Goal: Task Accomplishment & Management: Complete application form

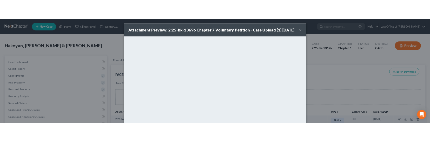
scroll to position [287, 0]
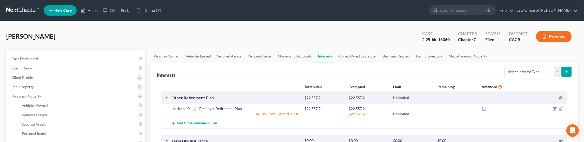
click at [25, 10] on link at bounding box center [22, 10] width 33 height 9
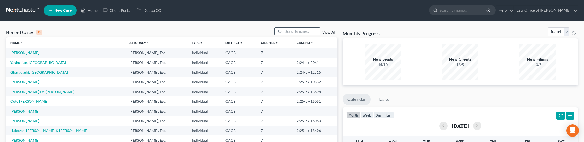
click at [293, 32] on input "search" at bounding box center [302, 32] width 36 height 8
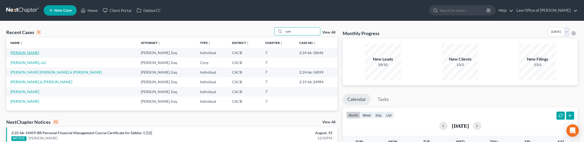
type input "cam"
click at [23, 53] on link "Nguyen, Camtu" at bounding box center [24, 52] width 29 height 4
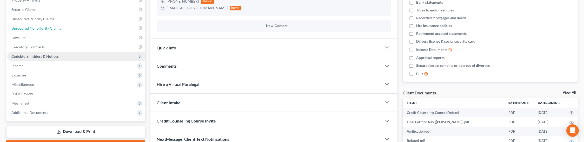
scroll to position [53, 0]
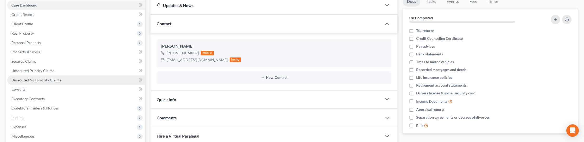
click at [52, 81] on span "Unsecured Nonpriority Claims" at bounding box center [36, 80] width 50 height 4
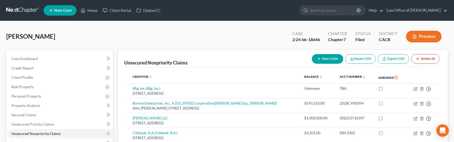
click at [20, 10] on link at bounding box center [22, 10] width 33 height 9
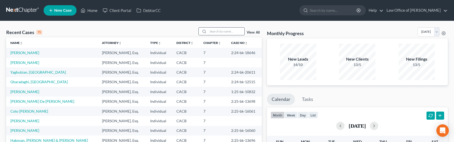
click at [232, 31] on input "search" at bounding box center [226, 32] width 36 height 8
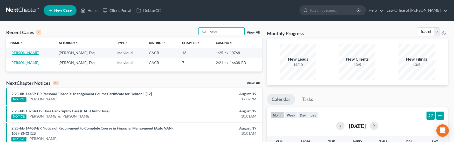
type input "kalou"
click at [22, 51] on link "Kaloustian, Ara" at bounding box center [24, 52] width 29 height 4
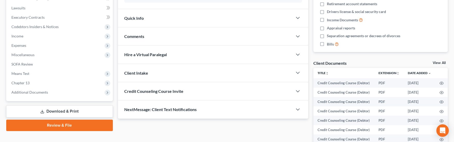
scroll to position [192, 0]
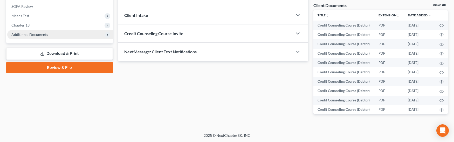
click at [25, 33] on span "Additional Documents" at bounding box center [29, 34] width 37 height 4
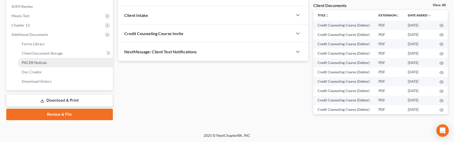
click at [33, 61] on span "PACER Notices" at bounding box center [34, 62] width 25 height 4
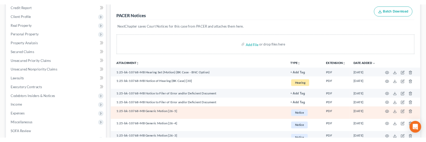
scroll to position [117, 0]
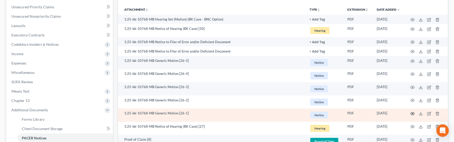
click at [414, 113] on icon "button" at bounding box center [413, 113] width 4 height 4
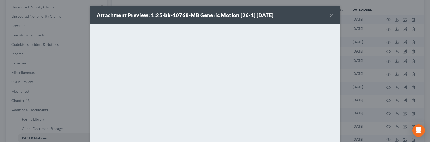
click at [57, 85] on div "Attachment Preview: 1:25-bk-10768-MB Generic Motion [26-1] 08/12/2025 × <object…" at bounding box center [215, 71] width 430 height 142
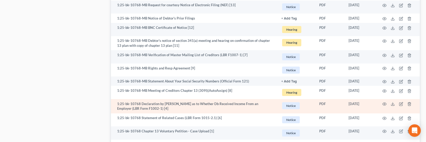
scroll to position [569, 0]
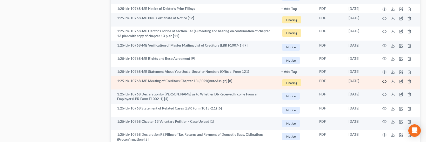
click at [384, 81] on circle "button" at bounding box center [384, 81] width 1 height 1
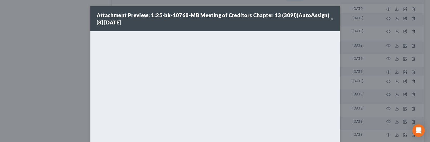
click at [343, 59] on div "Attachment Preview: 1:25-bk-10768-MB Meeting of Creditors Chapter 13 (309I)(Aut…" at bounding box center [215, 71] width 430 height 142
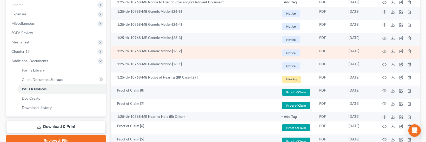
scroll to position [171, 0]
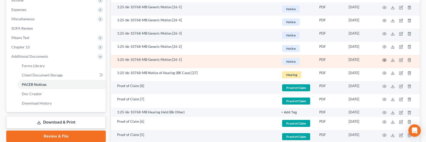
click at [384, 59] on icon "button" at bounding box center [384, 60] width 4 height 4
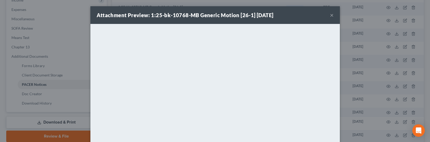
click at [331, 16] on button "×" at bounding box center [332, 15] width 4 height 6
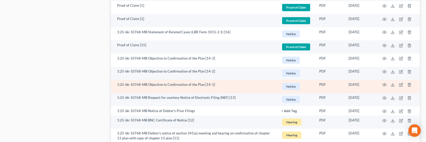
scroll to position [638, 0]
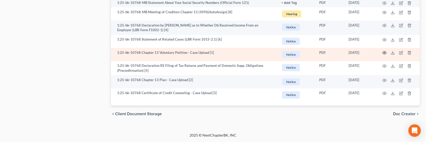
click at [384, 51] on icon "button" at bounding box center [385, 52] width 4 height 3
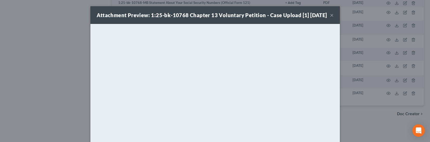
click at [330, 18] on button "×" at bounding box center [332, 15] width 4 height 6
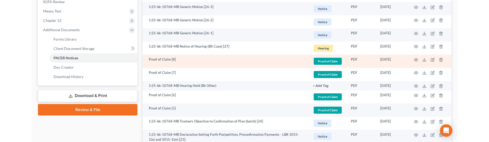
scroll to position [190, 0]
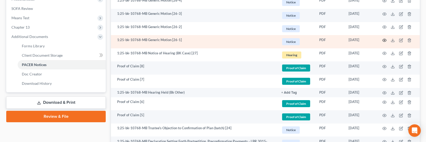
click at [384, 40] on circle "button" at bounding box center [384, 40] width 1 height 1
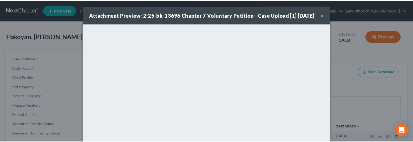
scroll to position [287, 0]
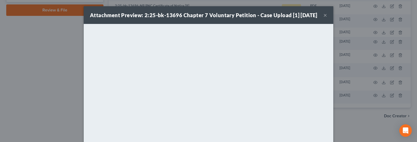
click at [56, 57] on div "Attachment Preview: 2:25-bk-13696 Chapter 7 Voluntary Petition - Case Upload [1…" at bounding box center [208, 71] width 417 height 142
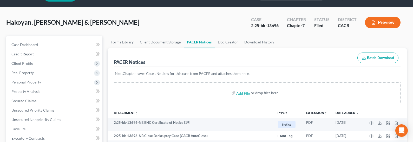
scroll to position [0, 0]
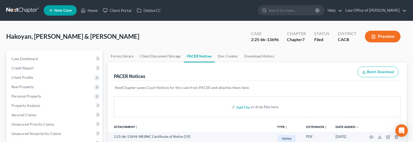
click at [21, 9] on link at bounding box center [22, 10] width 33 height 9
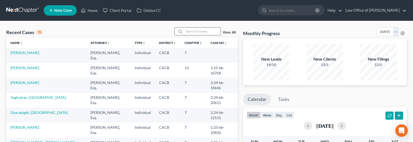
click at [201, 32] on input "search" at bounding box center [202, 32] width 36 height 8
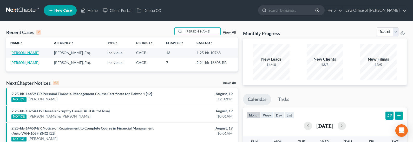
type input "[PERSON_NAME]"
click at [12, 53] on link "[PERSON_NAME]" at bounding box center [24, 52] width 29 height 4
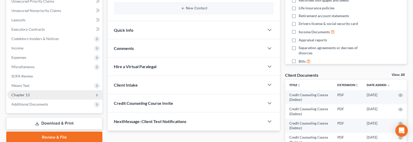
scroll to position [129, 0]
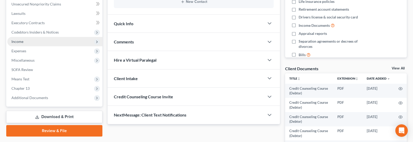
click at [17, 42] on span "Income" at bounding box center [17, 41] width 12 height 4
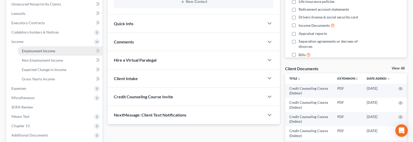
click at [31, 53] on link "Employment Income" at bounding box center [60, 50] width 85 height 9
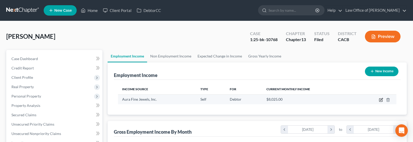
click at [381, 100] on icon "button" at bounding box center [381, 99] width 2 height 2
select select "1"
select select "4"
select select "0"
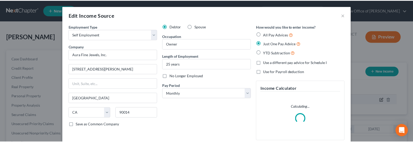
scroll to position [93, 170]
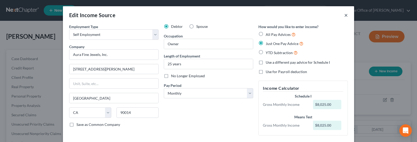
click at [344, 15] on button "×" at bounding box center [346, 15] width 4 height 6
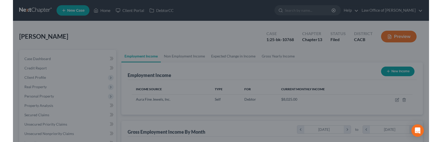
scroll to position [259585, 259510]
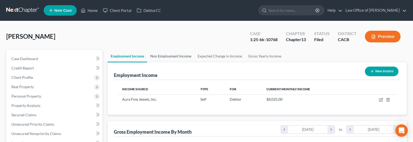
click at [172, 57] on link "Non Employment Income" at bounding box center [170, 56] width 47 height 12
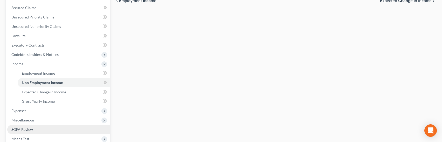
scroll to position [116, 0]
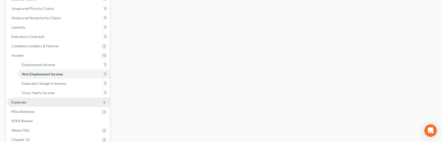
click at [21, 101] on span "Expenses" at bounding box center [18, 102] width 15 height 4
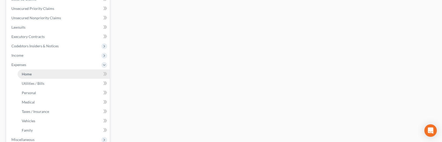
click at [23, 75] on span "Home" at bounding box center [27, 74] width 10 height 4
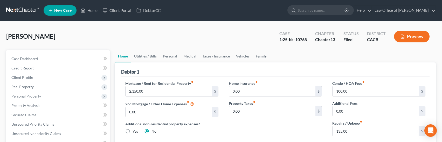
click at [258, 55] on link "Family" at bounding box center [261, 56] width 17 height 12
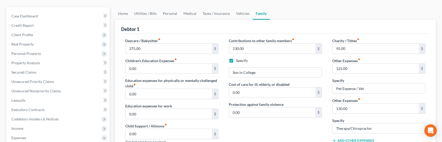
scroll to position [21, 0]
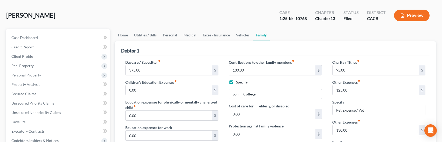
click at [242, 28] on div "Kaloustian, Ara Upgraded Case 1:25-bk-10768 Chapter Chapter 13 Status Filed Dis…" at bounding box center [221, 17] width 430 height 23
click at [241, 34] on link "Vehicles" at bounding box center [243, 35] width 20 height 12
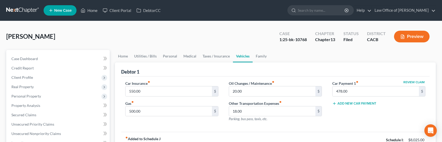
click at [13, 9] on link at bounding box center [22, 10] width 33 height 9
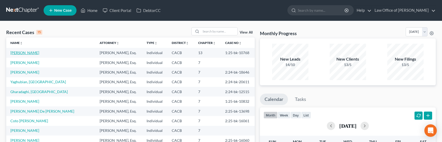
click at [24, 52] on link "[PERSON_NAME]" at bounding box center [24, 52] width 29 height 4
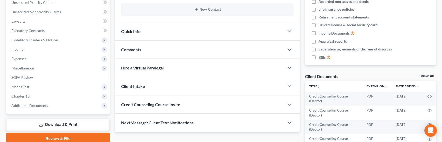
scroll to position [192, 0]
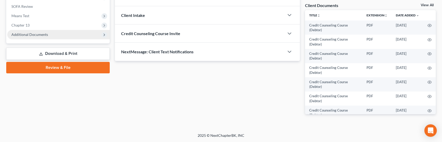
click at [26, 35] on span "Additional Documents" at bounding box center [29, 34] width 37 height 4
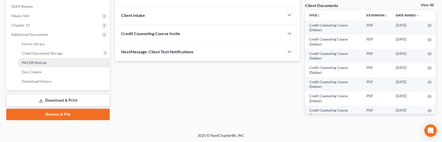
click at [27, 60] on span "PACER Notices" at bounding box center [34, 62] width 25 height 4
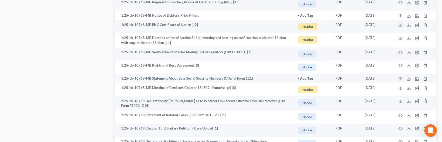
scroll to position [629, 0]
